Goal: Navigation & Orientation: Understand site structure

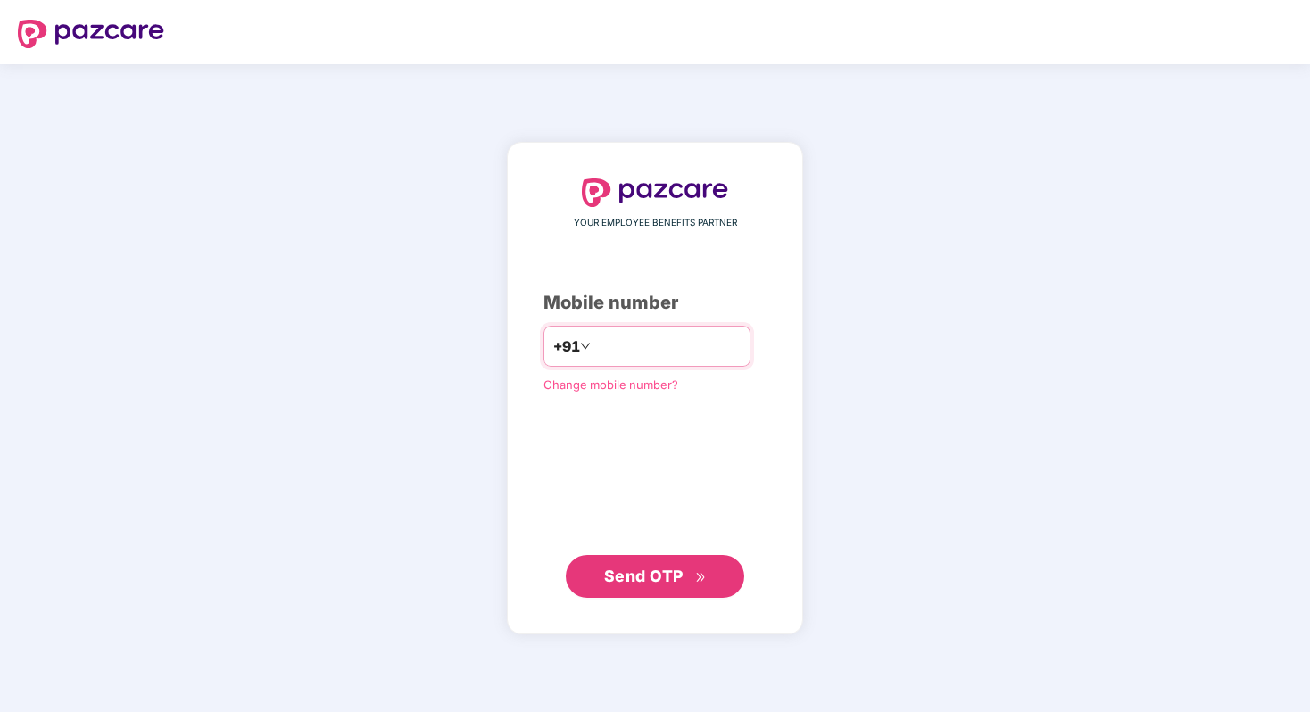
click at [689, 335] on input "number" at bounding box center [667, 346] width 146 height 29
type input "**********"
click at [631, 566] on span "Send OTP" at bounding box center [643, 575] width 79 height 19
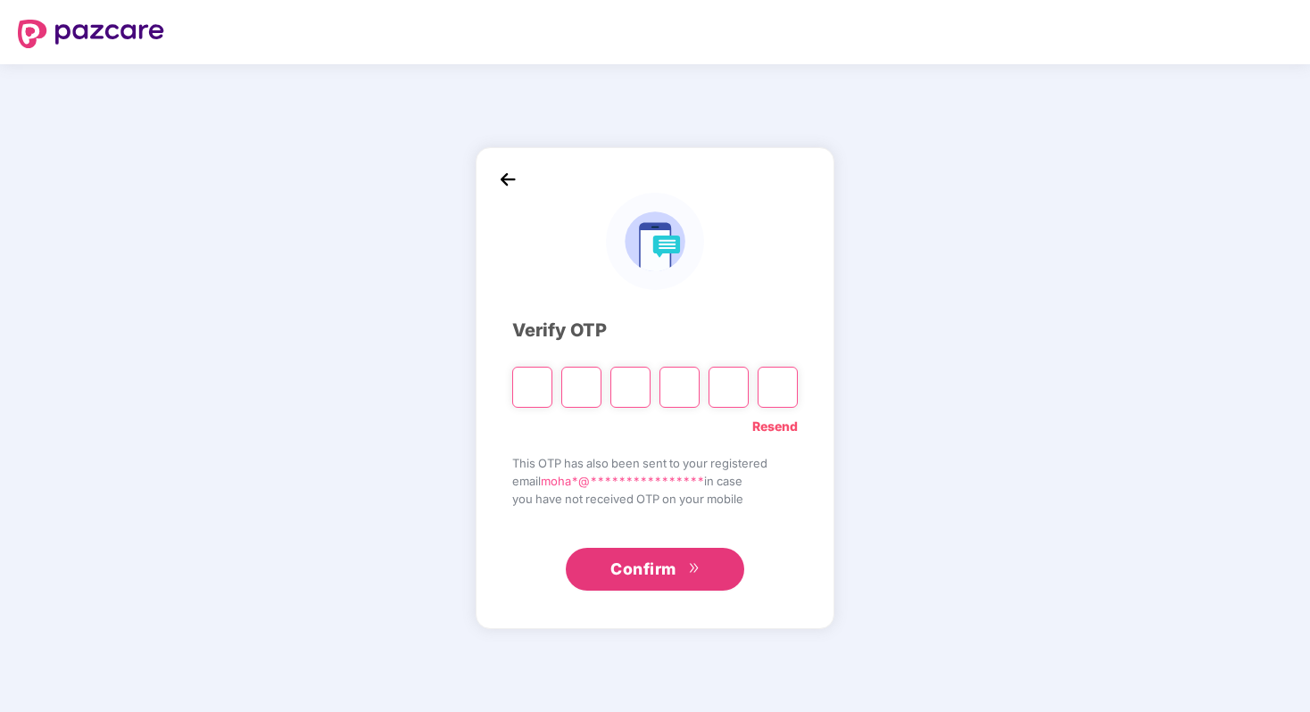
paste input "*"
type input "*"
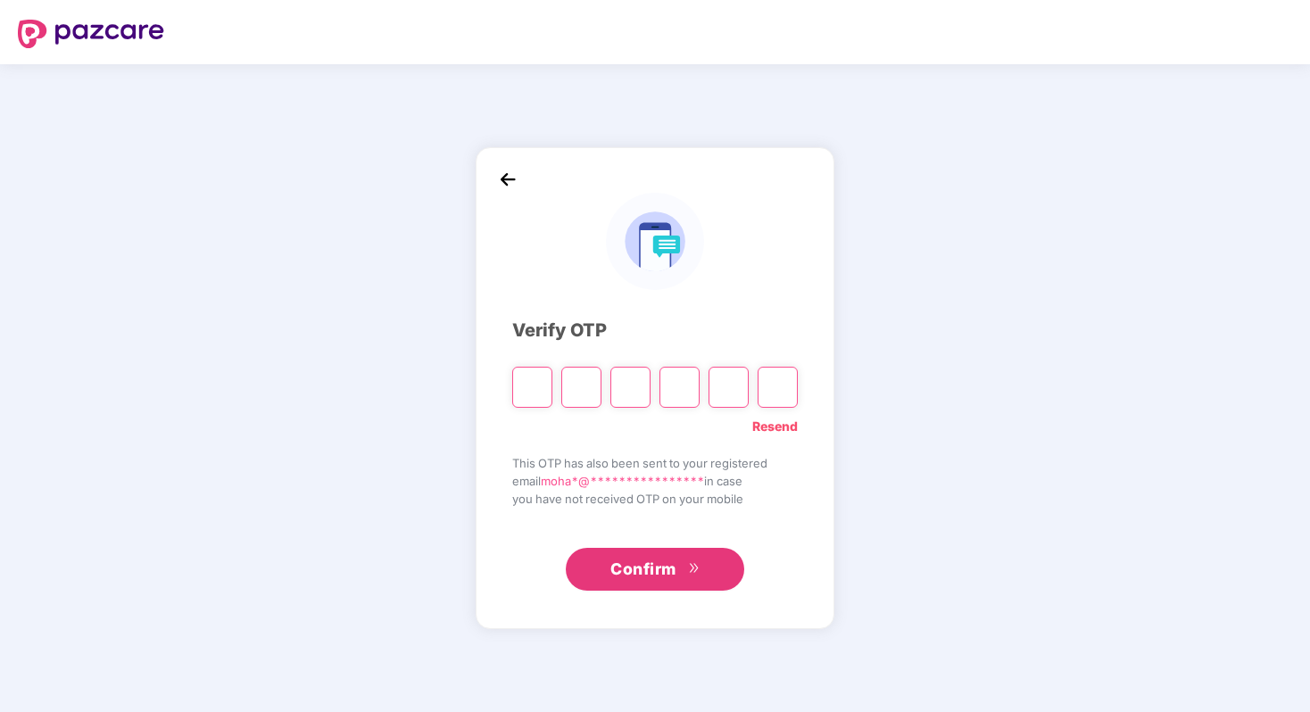
type input "*"
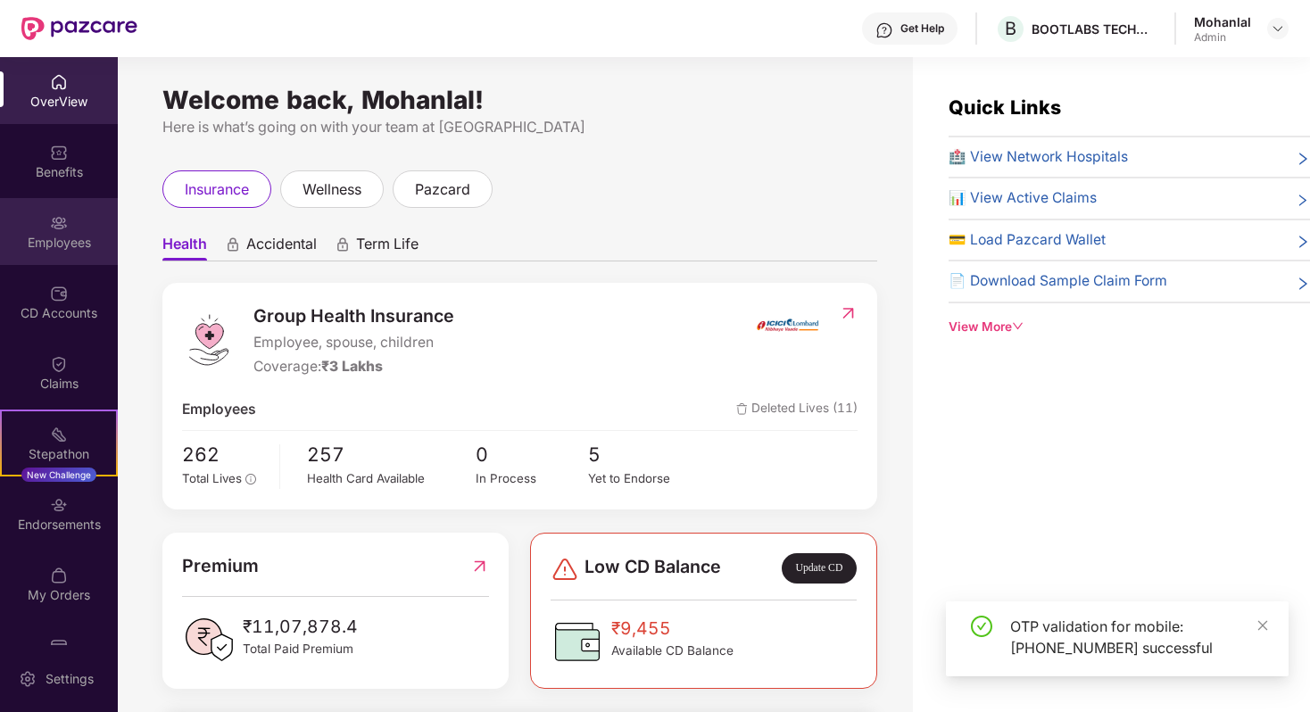
click at [67, 238] on div "Employees" at bounding box center [59, 243] width 118 height 18
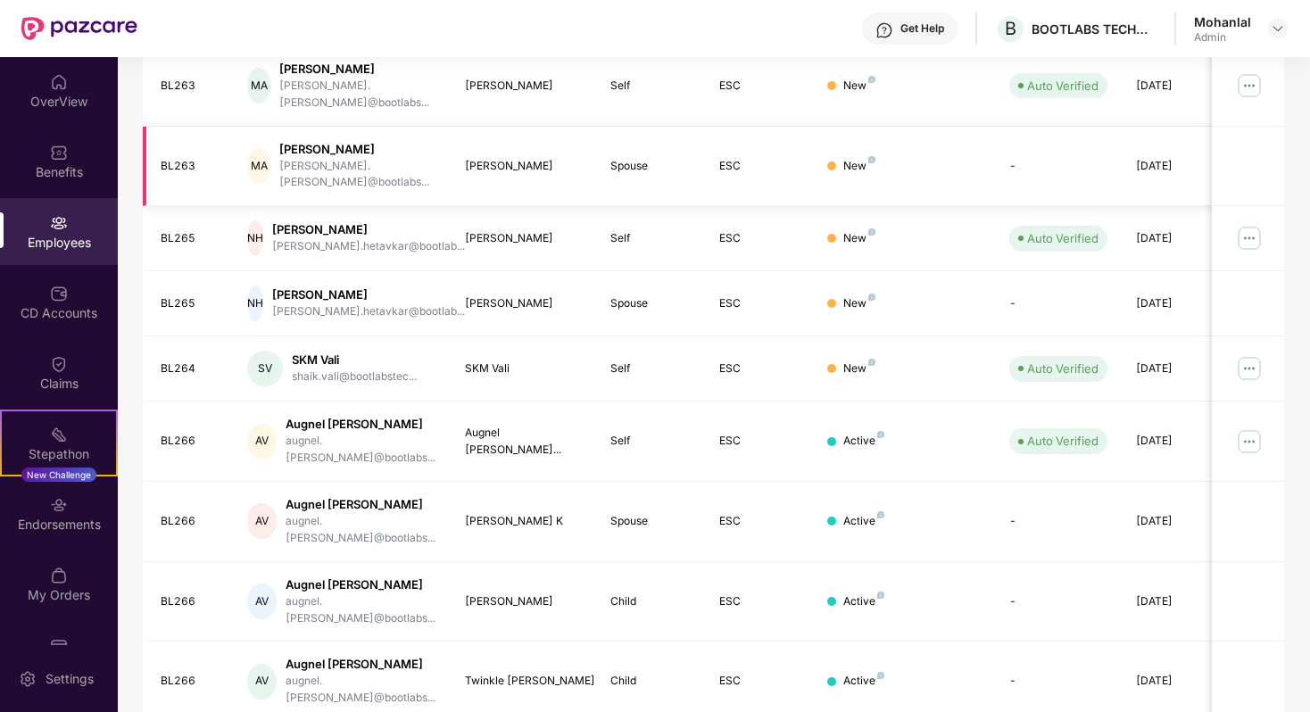
scroll to position [385, 0]
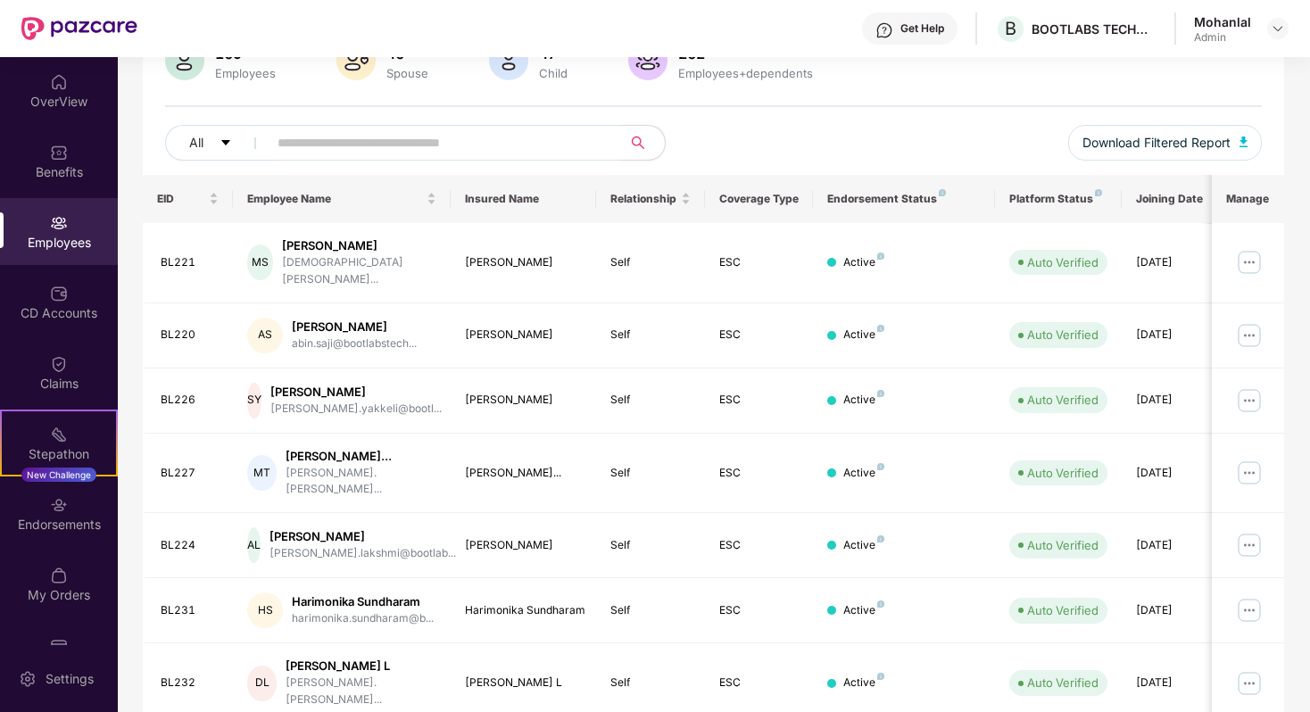
scroll to position [0, 0]
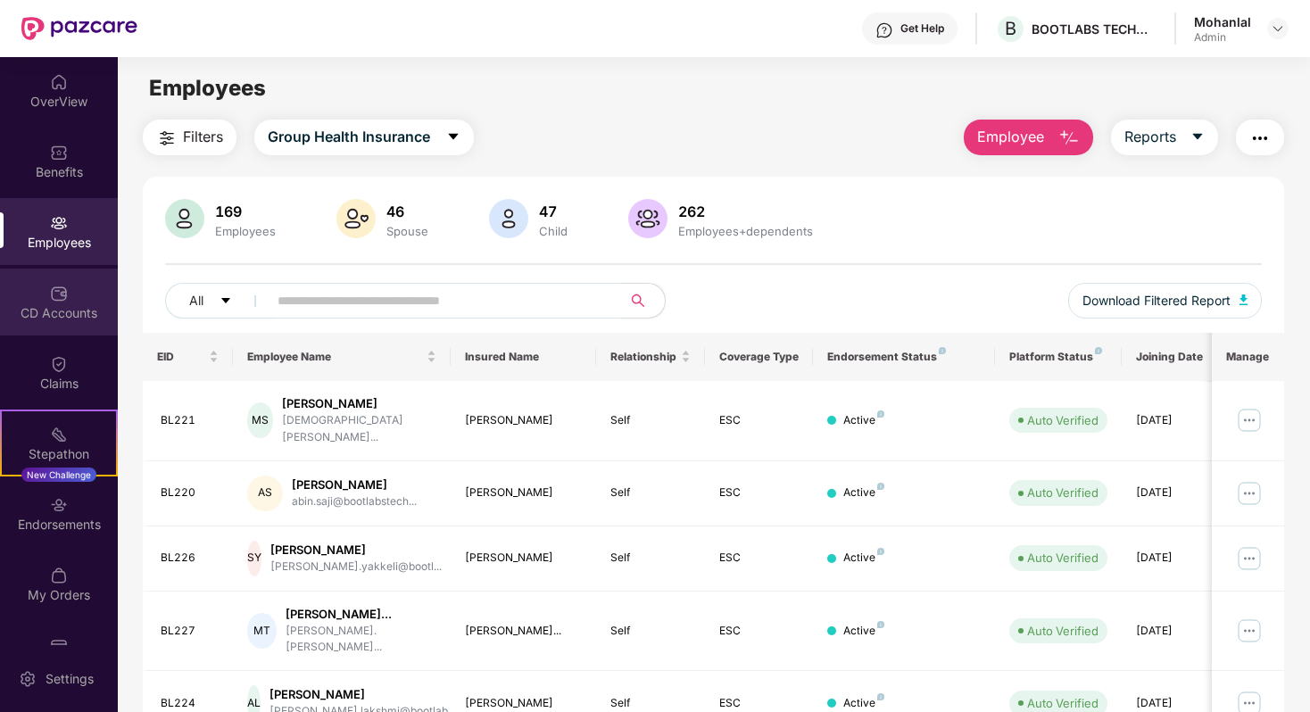
click at [51, 314] on div "CD Accounts" at bounding box center [59, 313] width 118 height 18
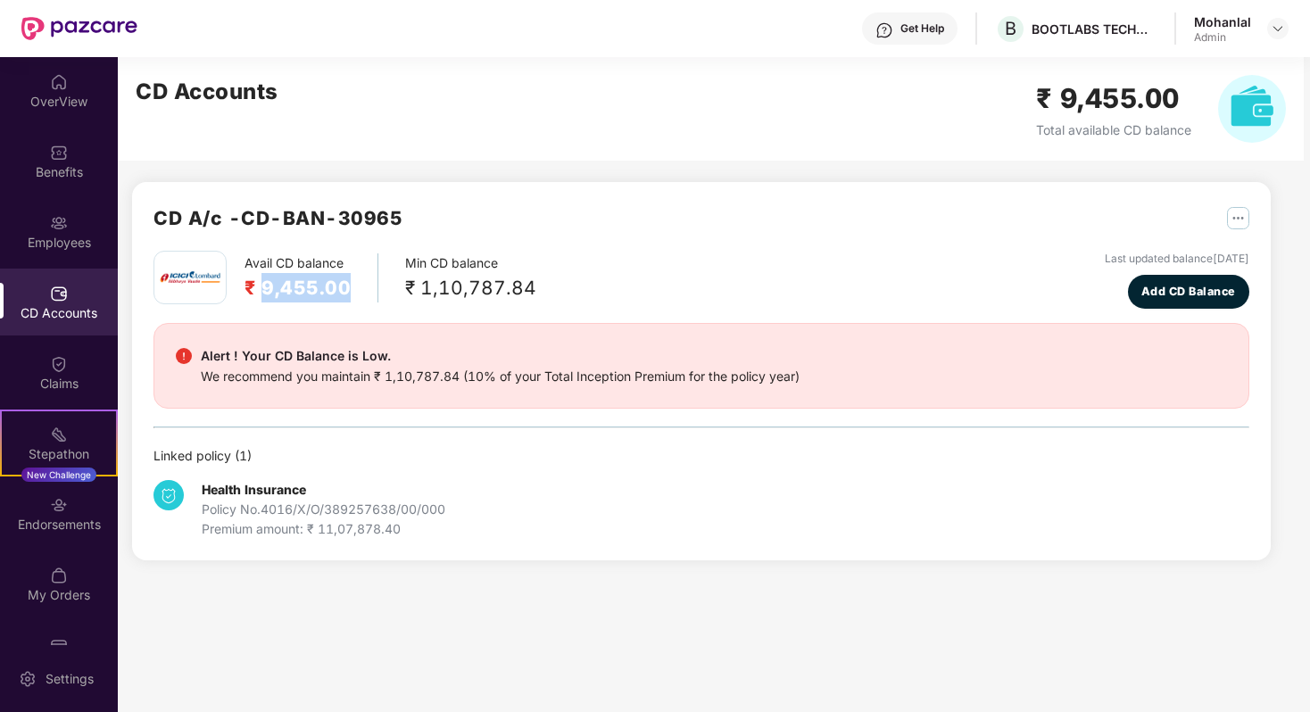
drag, startPoint x: 265, startPoint y: 286, endPoint x: 387, endPoint y: 287, distance: 122.3
click at [377, 286] on div "Avail CD balance ₹ 9,455.00 Min CD balance ₹ 1,10,787.84" at bounding box center [344, 278] width 383 height 54
click at [642, 277] on div "Avail CD balance ₹ 9,455.00 Min CD balance ₹ 1,10,787.84 Last updated balance […" at bounding box center [701, 280] width 1096 height 58
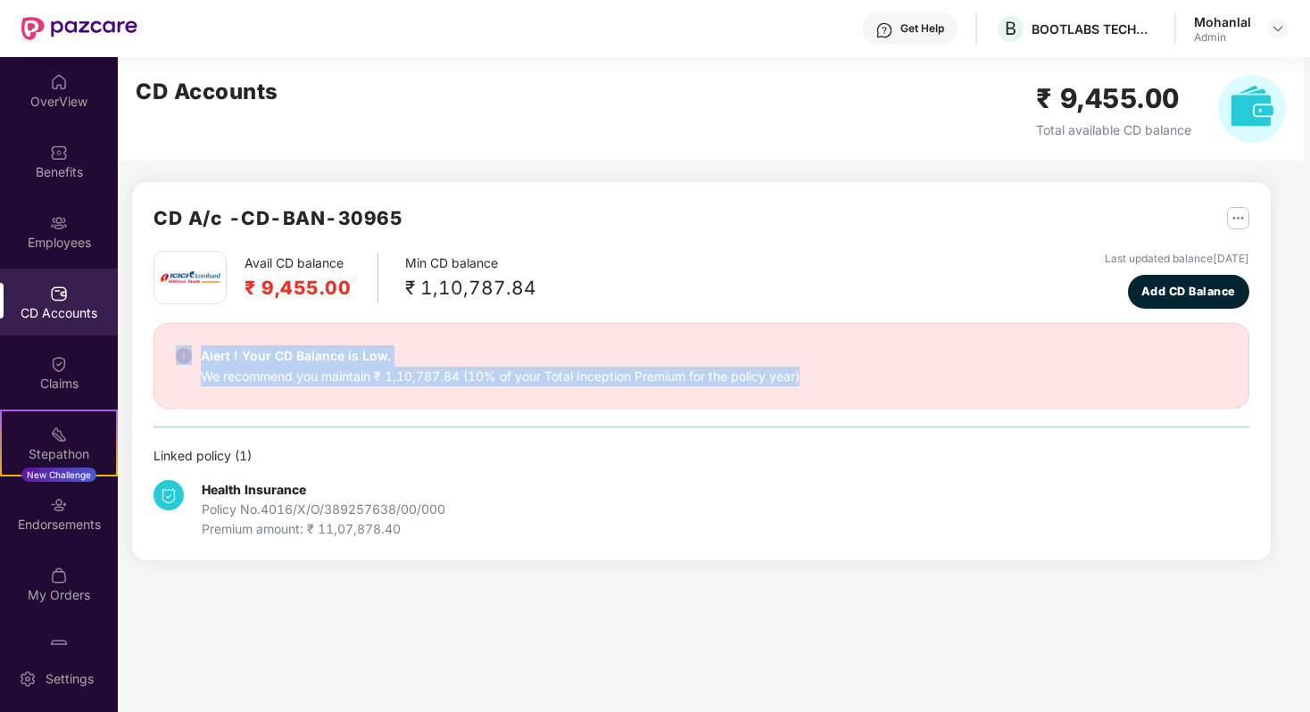
drag, startPoint x: 180, startPoint y: 379, endPoint x: 701, endPoint y: 392, distance: 521.3
click at [665, 392] on div "Alert ! Your CD Balance is Low. We recommend you maintain ₹ 1,10,787.84 (10% of…" at bounding box center [701, 366] width 1096 height 86
click at [771, 387] on div "Alert ! Your CD Balance is Low. We recommend you maintain ₹ 1,10,787.84 (10% of…" at bounding box center [701, 366] width 1096 height 86
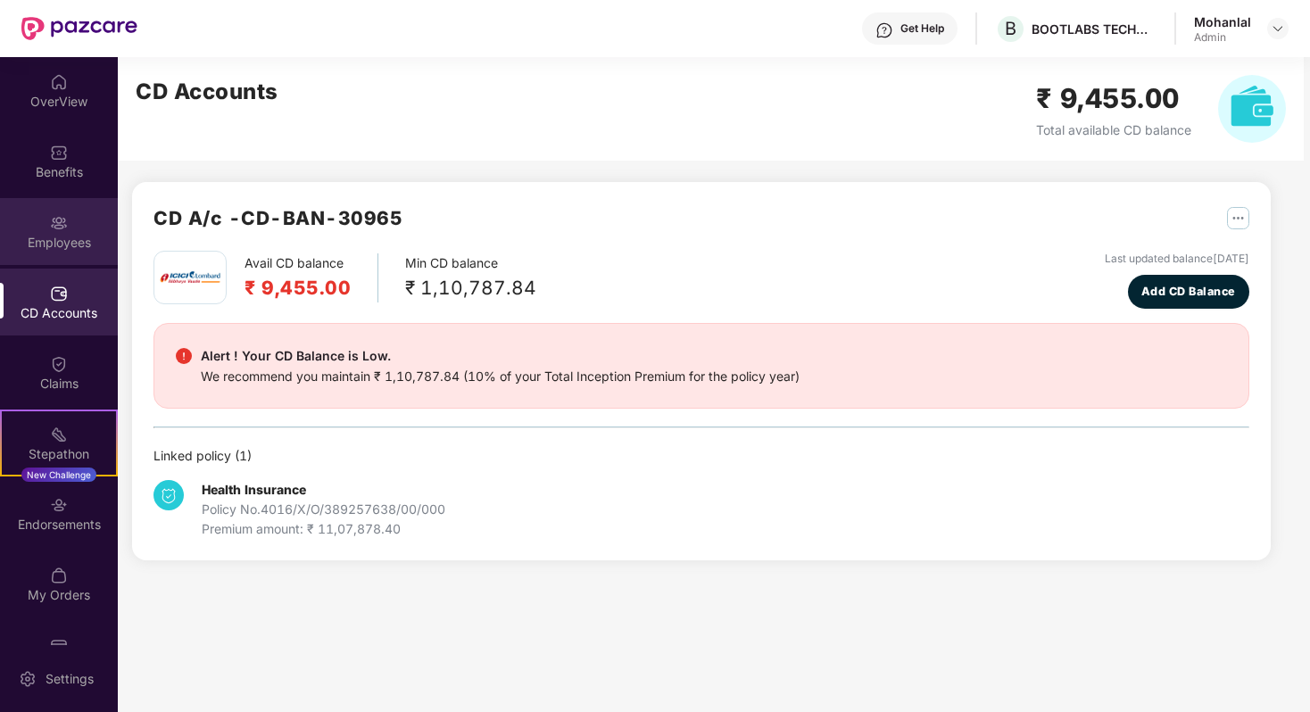
click at [59, 244] on div "Employees" at bounding box center [59, 243] width 118 height 18
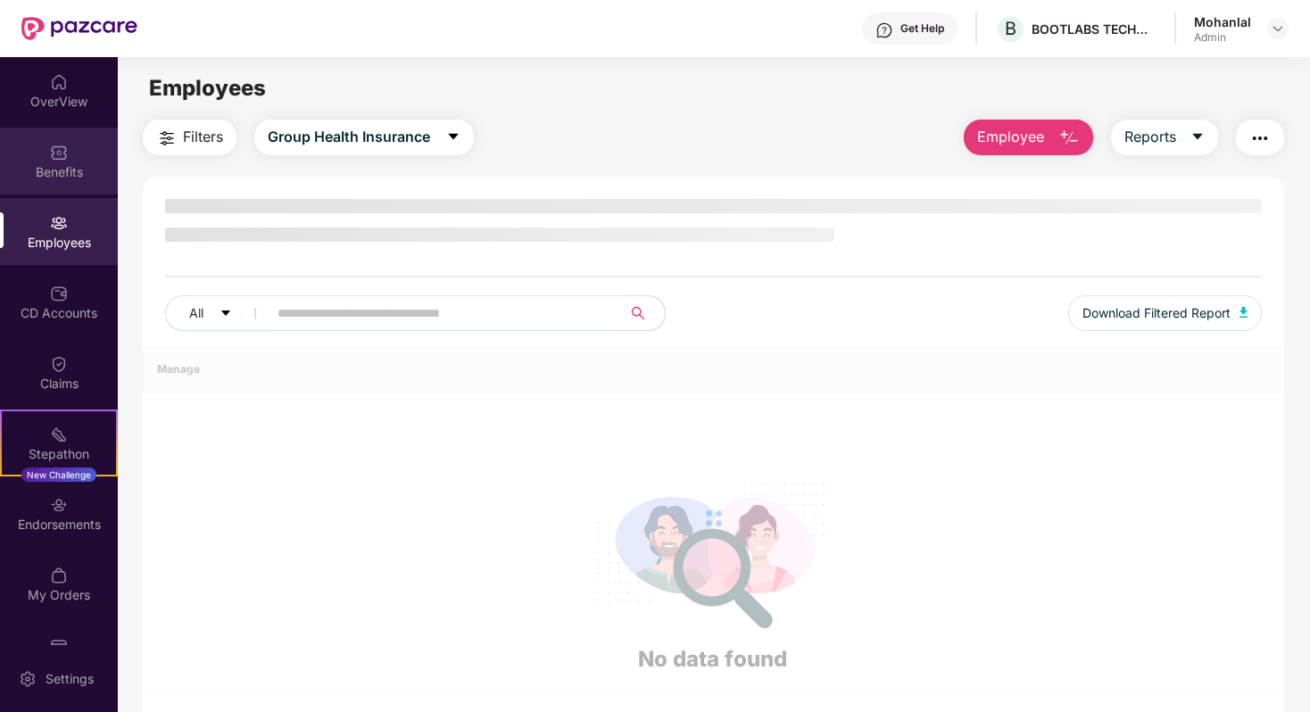
click at [52, 177] on div "Benefits" at bounding box center [59, 172] width 118 height 18
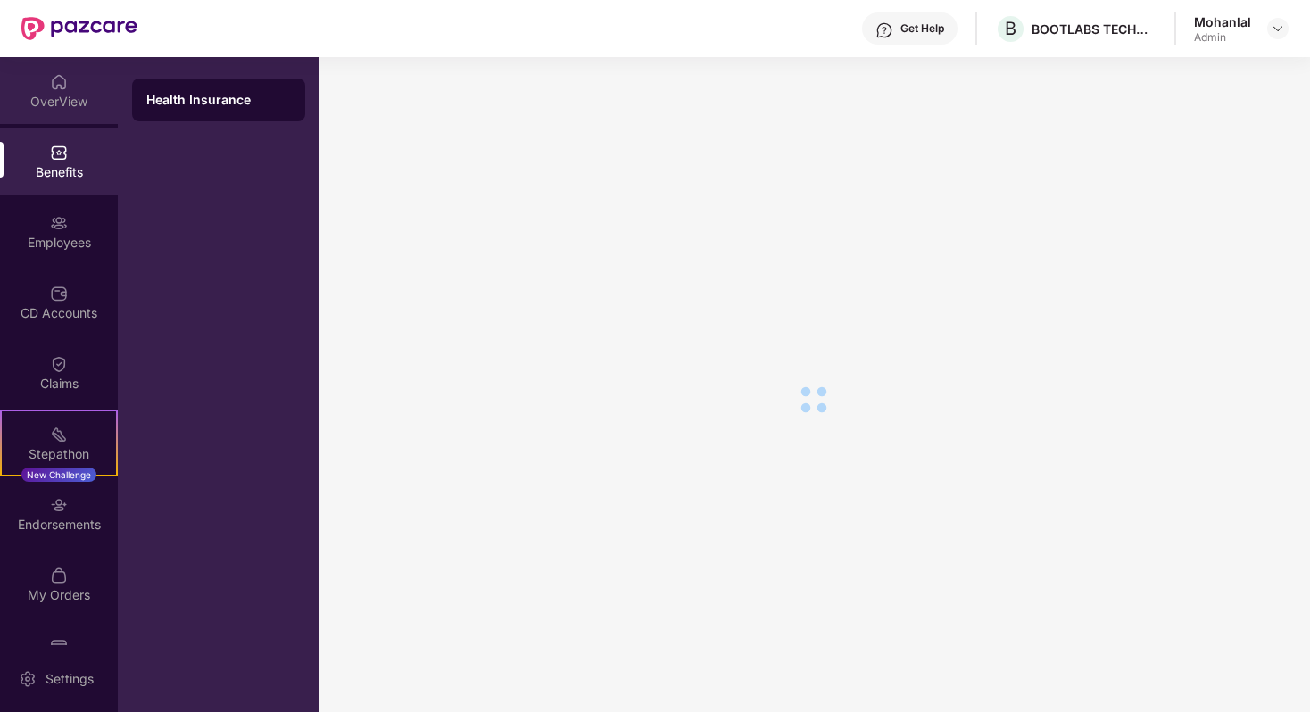
click at [59, 112] on div "OverView" at bounding box center [59, 90] width 118 height 67
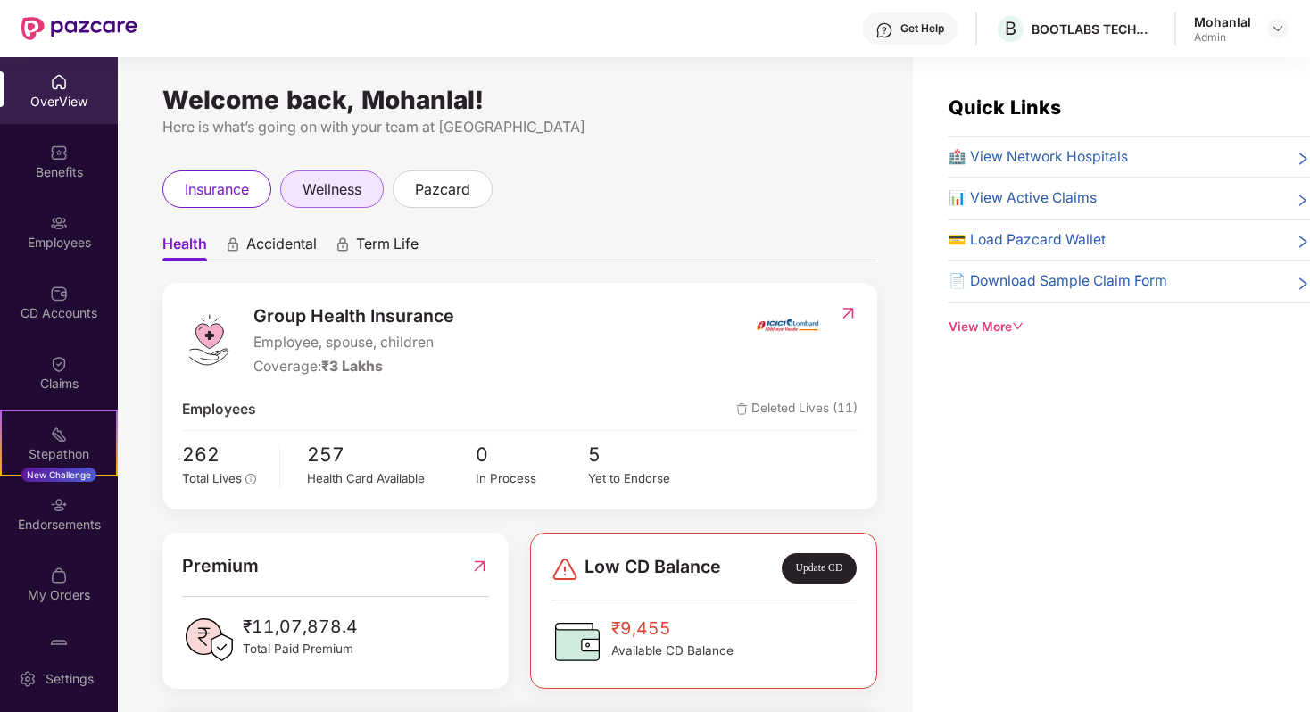
click at [308, 201] on div "wellness" at bounding box center [332, 188] width 104 height 37
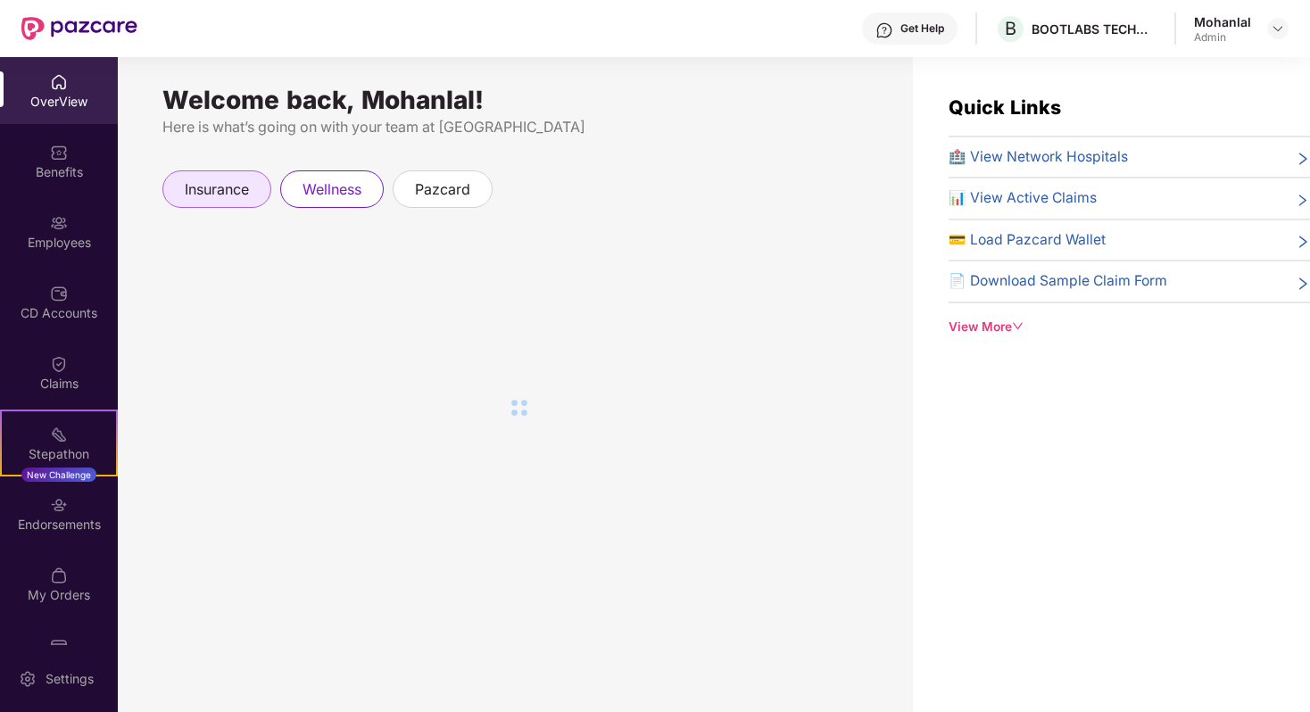
click at [238, 199] on span "insurance" at bounding box center [217, 189] width 64 height 22
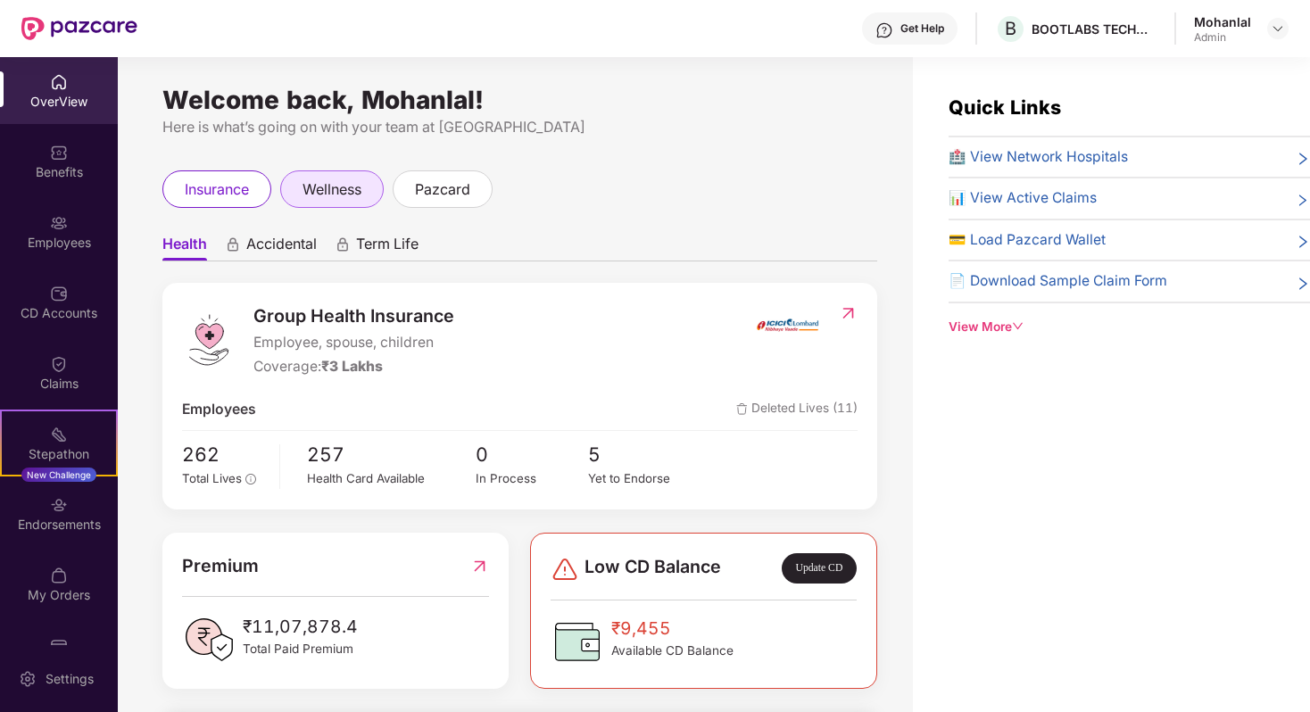
click at [338, 192] on span "wellness" at bounding box center [332, 189] width 59 height 22
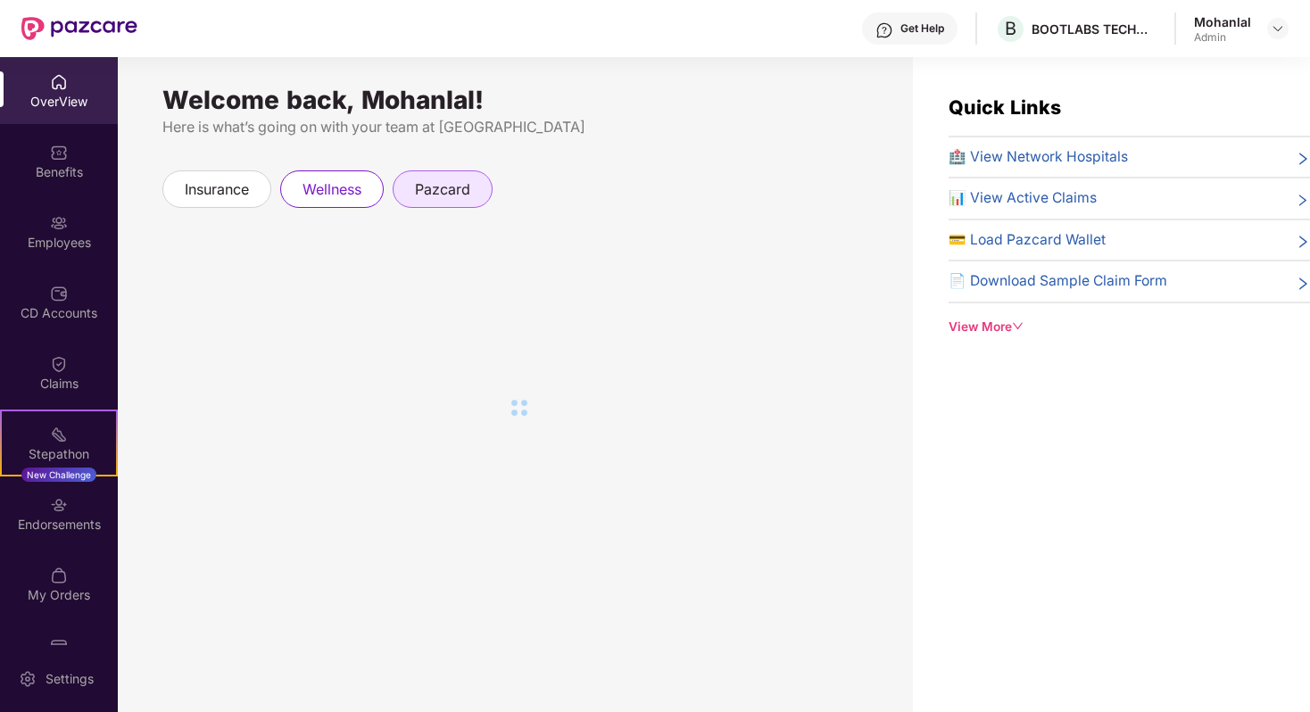
click at [439, 193] on span "pazcard" at bounding box center [442, 189] width 55 height 22
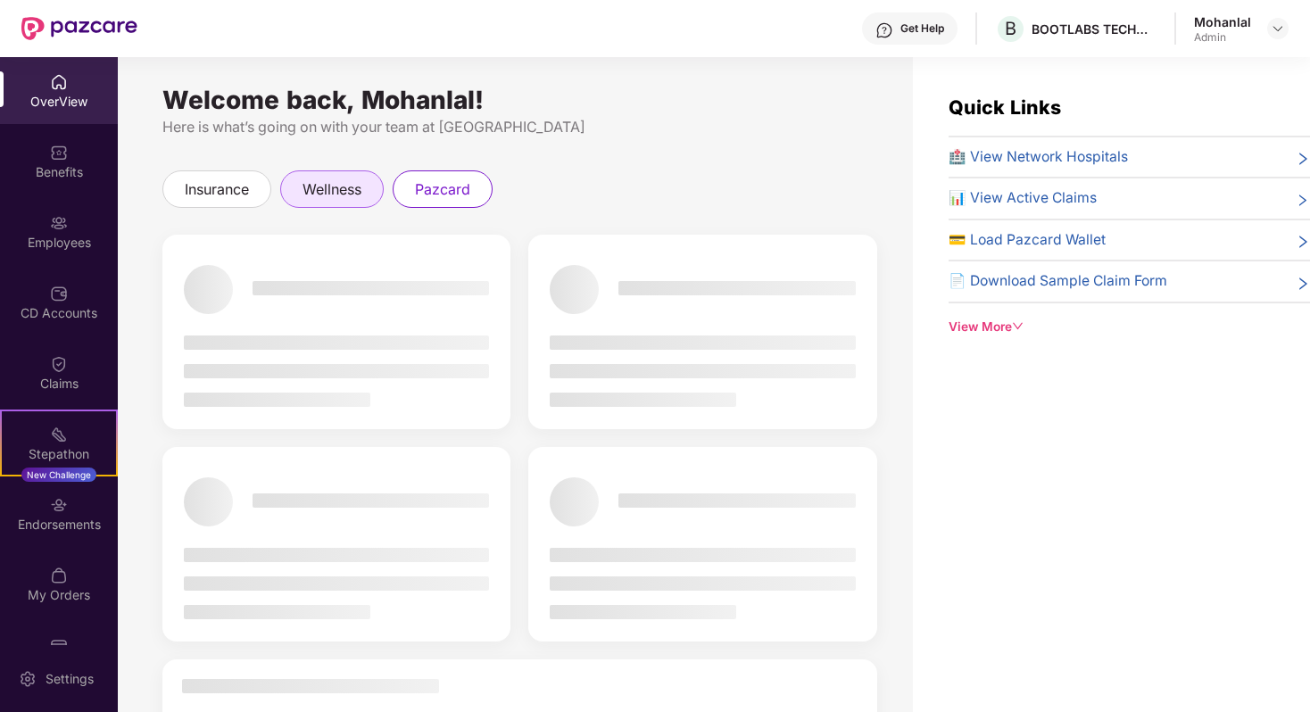
drag, startPoint x: 352, startPoint y: 186, endPoint x: 328, endPoint y: 189, distance: 24.2
click at [353, 187] on span "wellness" at bounding box center [332, 189] width 59 height 22
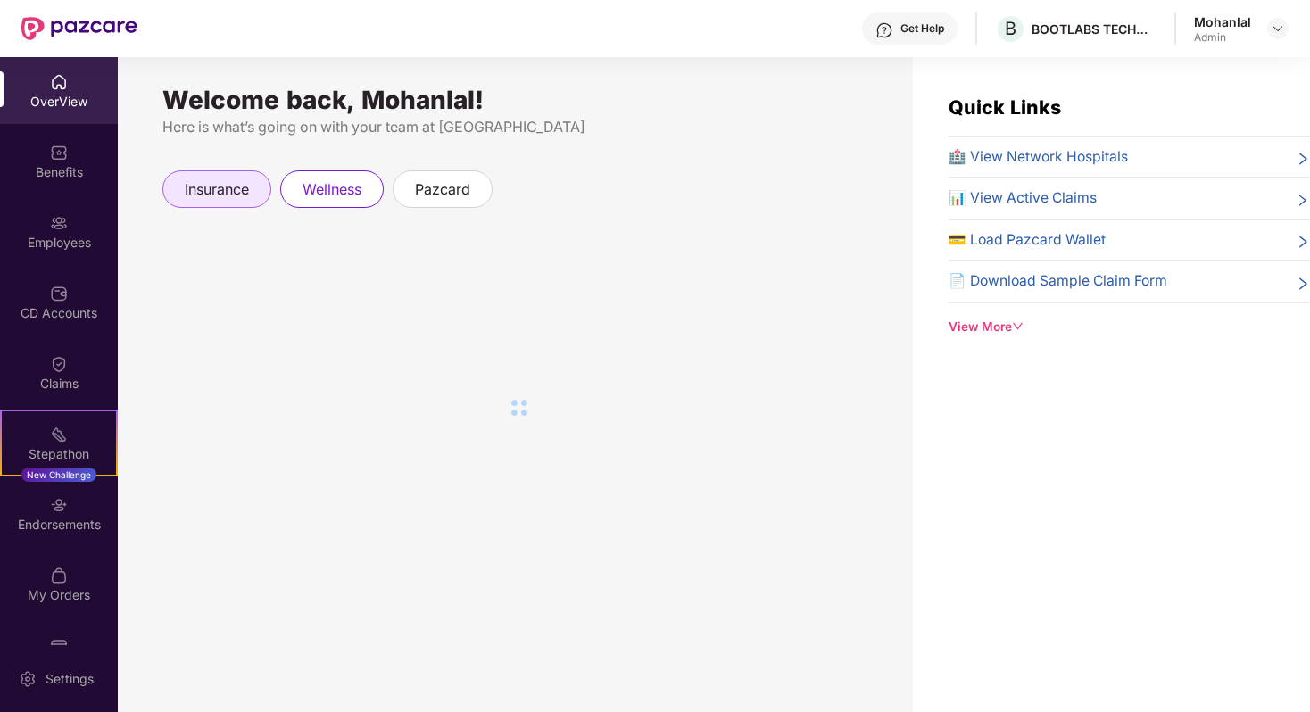
click at [221, 187] on span "insurance" at bounding box center [217, 189] width 64 height 22
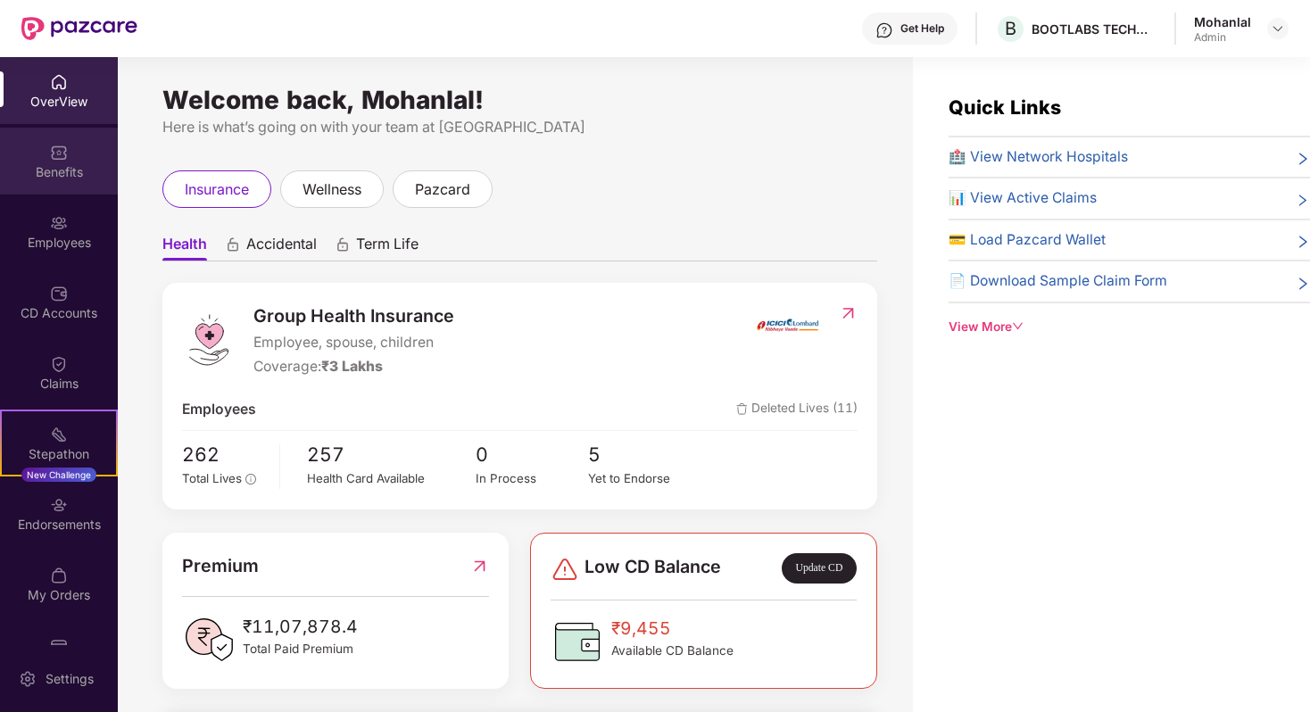
click at [53, 186] on div "Benefits" at bounding box center [59, 161] width 118 height 67
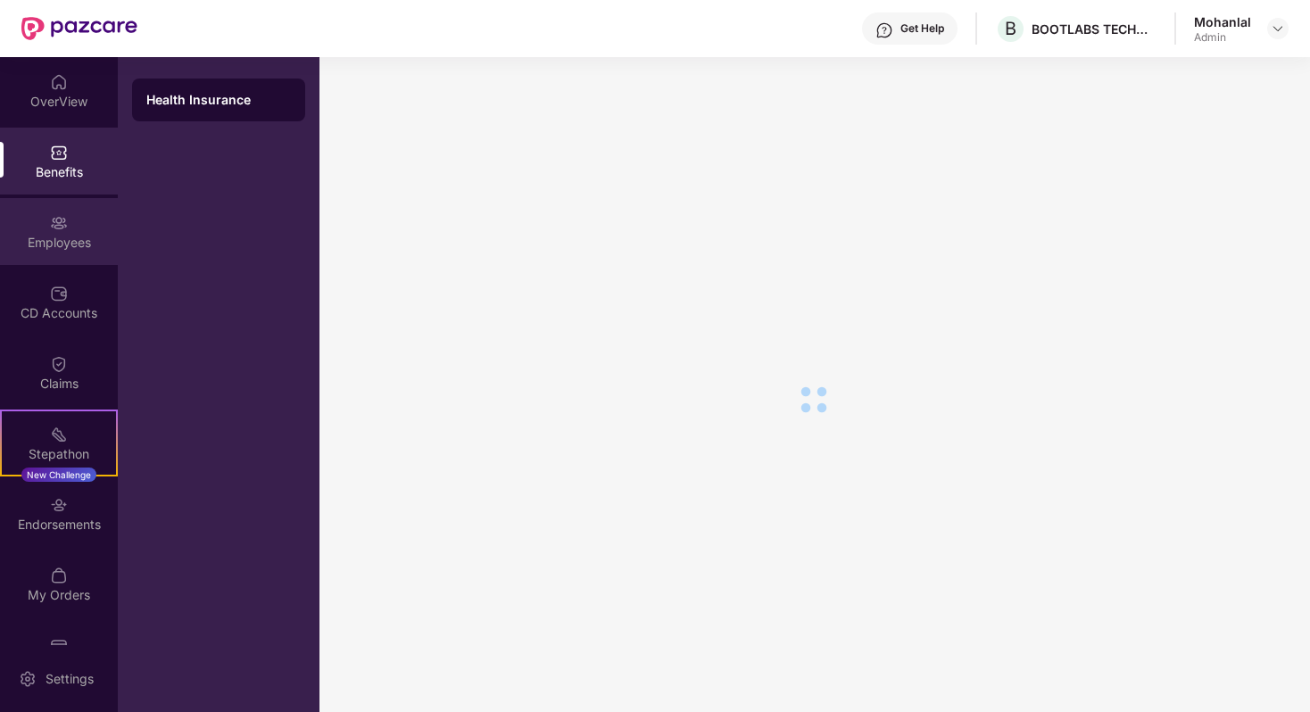
click at [64, 235] on div "Employees" at bounding box center [59, 243] width 118 height 18
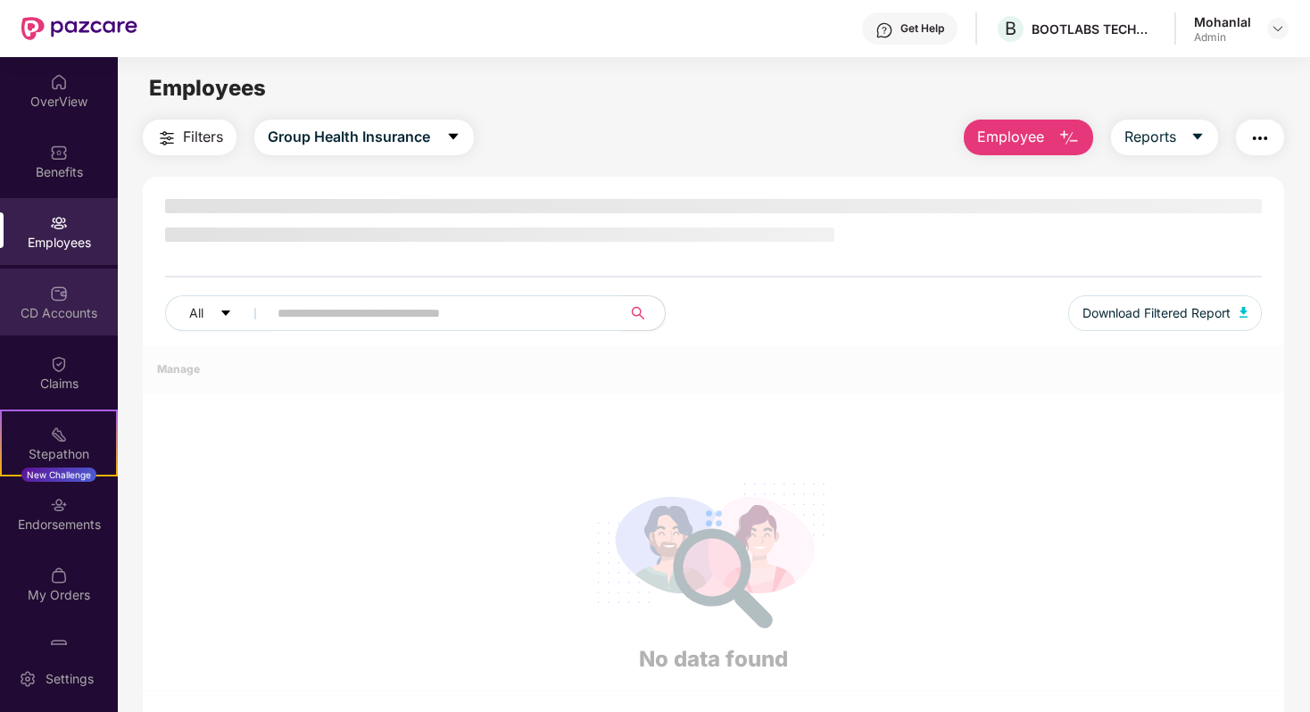
click at [50, 287] on img at bounding box center [59, 294] width 18 height 18
